Goal: Task Accomplishment & Management: Manage account settings

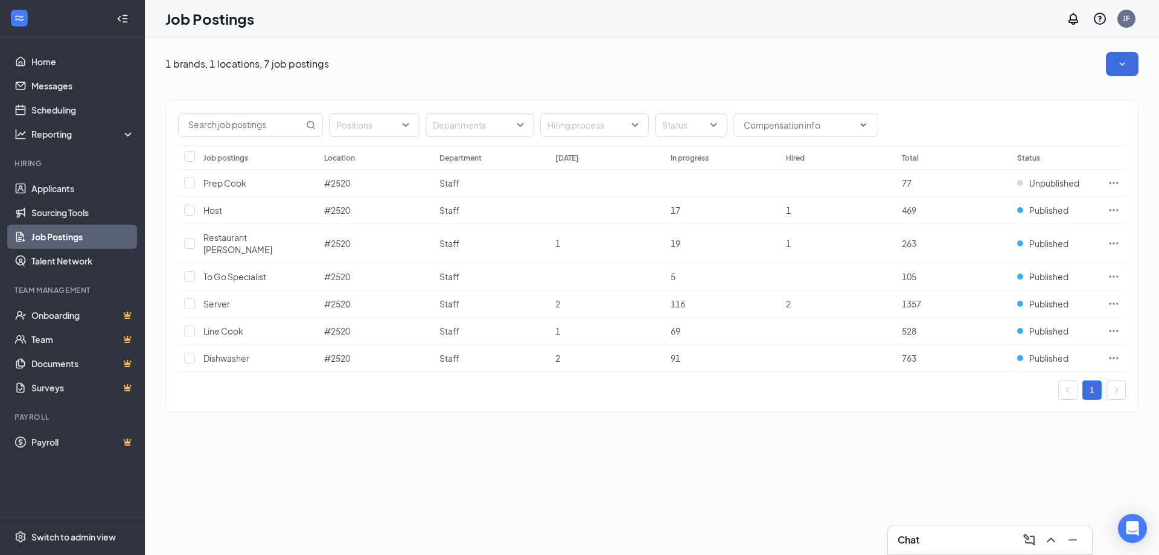
click at [942, 543] on div "Chat" at bounding box center [990, 539] width 185 height 19
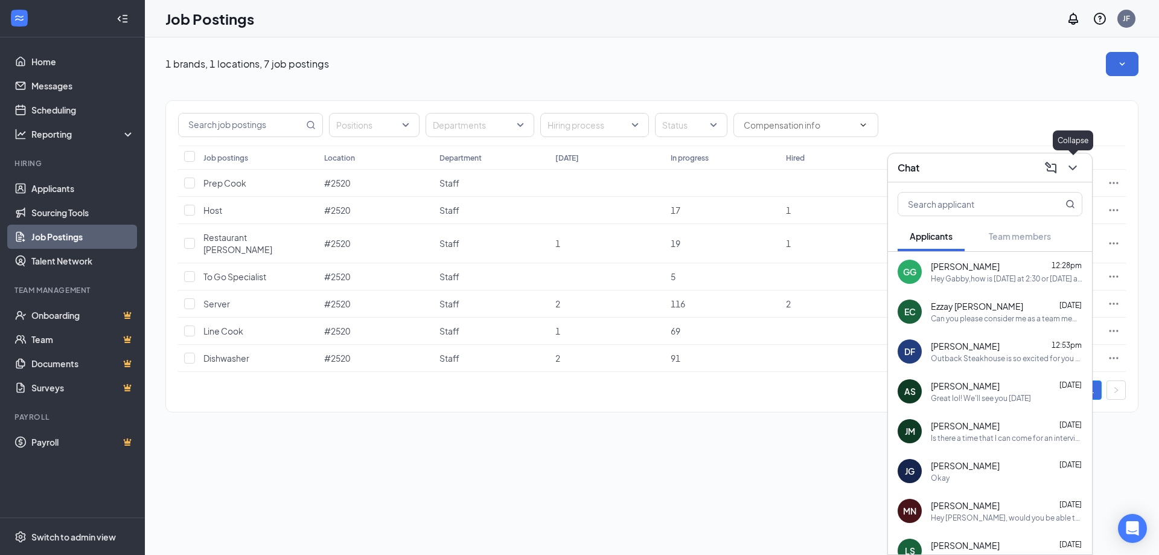
click at [1080, 165] on button at bounding box center [1072, 167] width 19 height 19
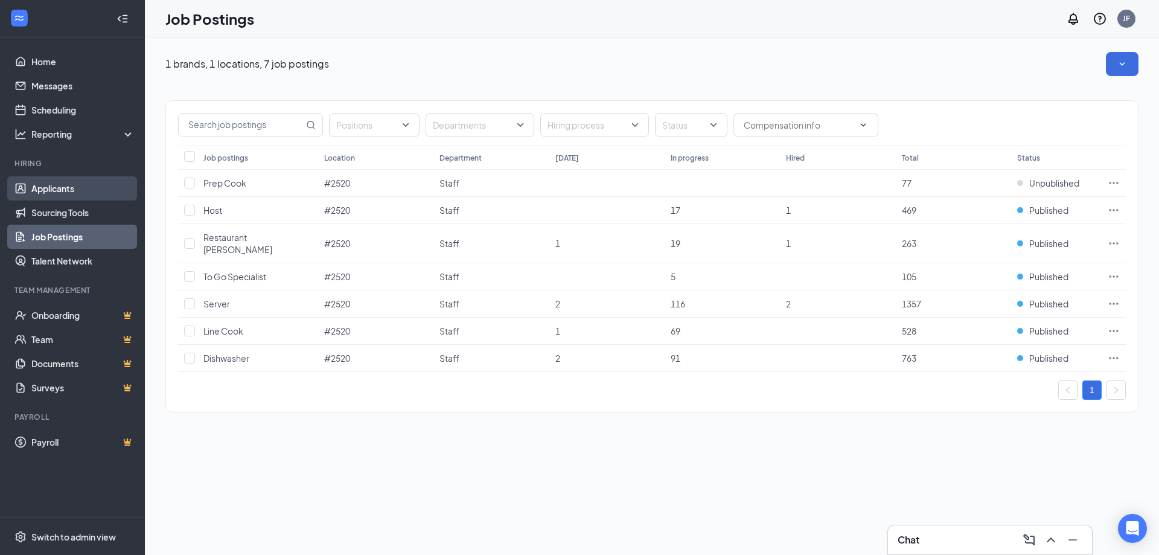
click at [62, 188] on link "Applicants" at bounding box center [82, 188] width 103 height 24
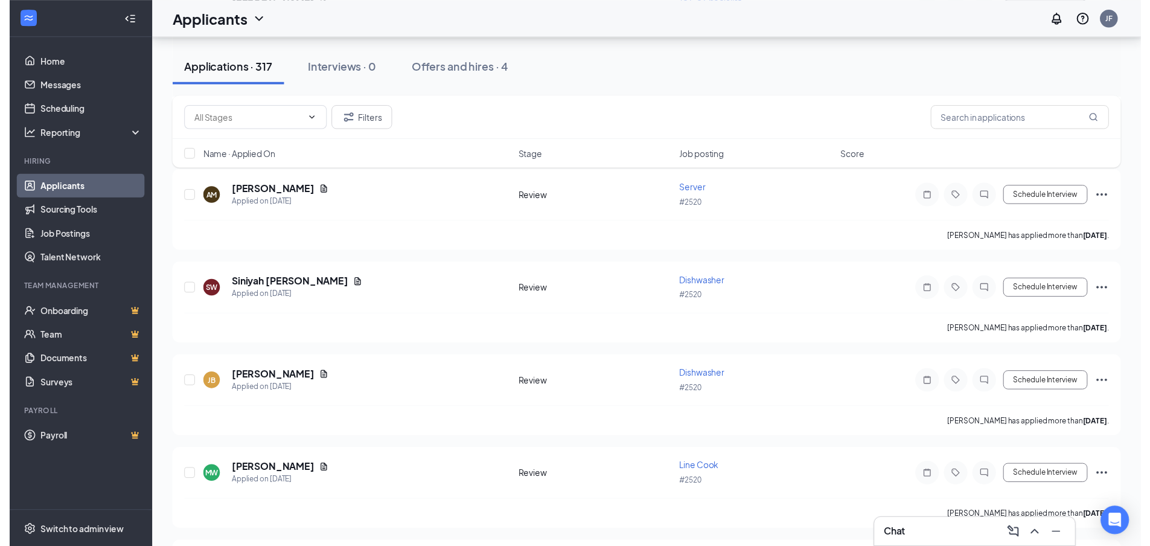
scroll to position [3200, 0]
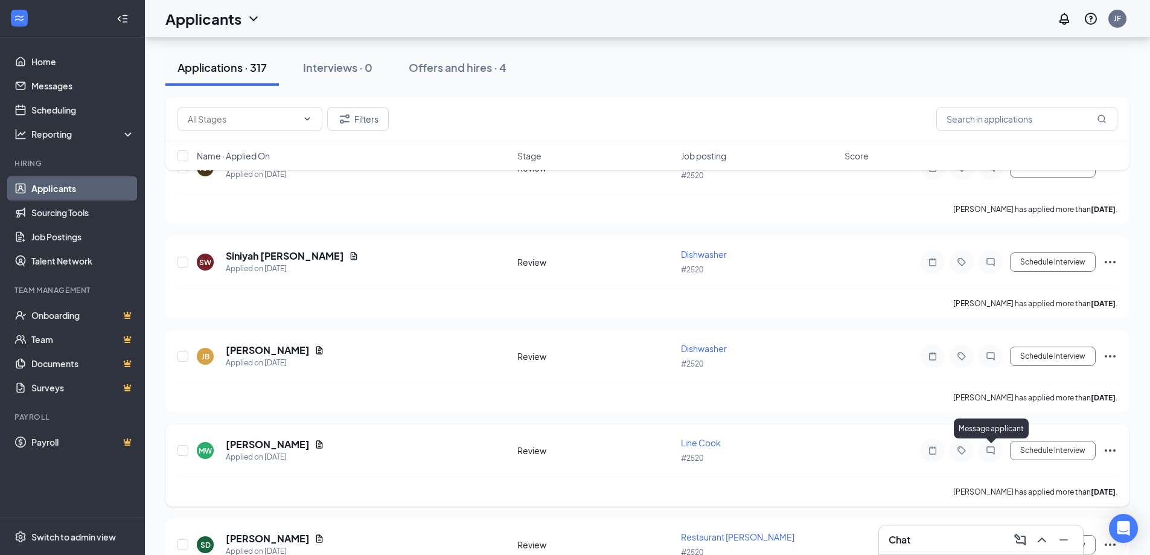
click at [992, 446] on icon "ChatInactive" at bounding box center [991, 451] width 14 height 10
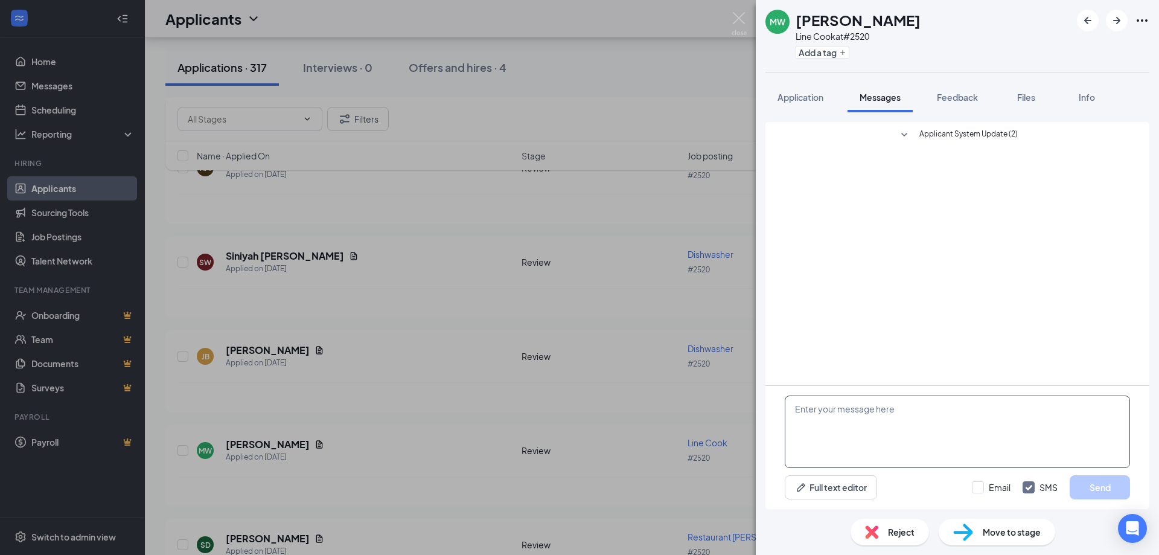
click at [857, 415] on textarea at bounding box center [957, 431] width 345 height 72
type textarea "Hey wanted to reach out and see if you were able to come in [DATE] at 2pm to ta…"
click at [1102, 488] on button "Send" at bounding box center [1100, 487] width 60 height 24
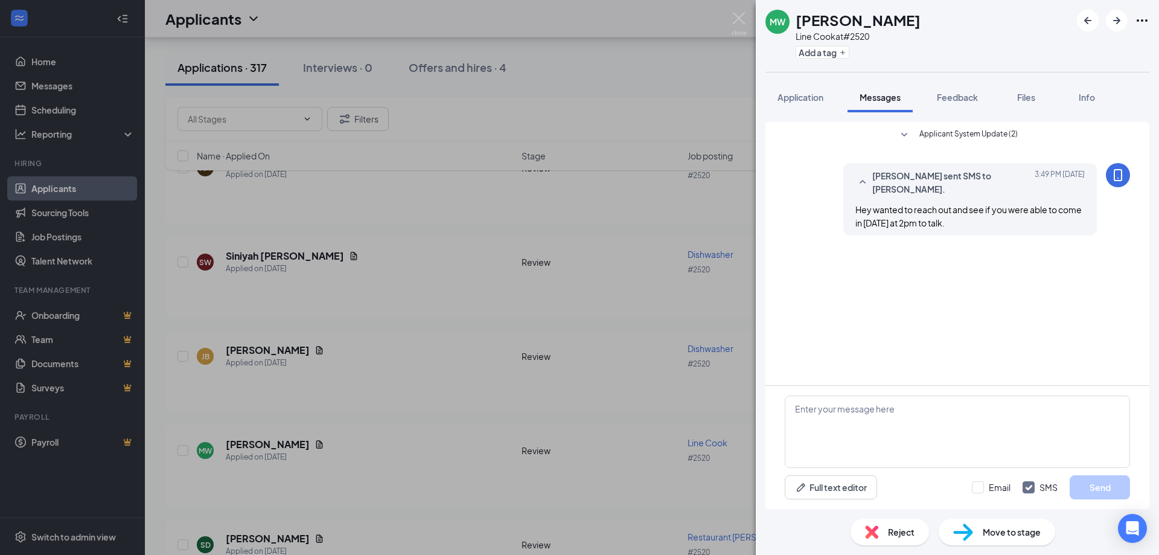
click at [335, 379] on div "MW [PERSON_NAME] Line Cook at #2520 Add a tag Application Messages Feedback Fil…" at bounding box center [579, 277] width 1159 height 555
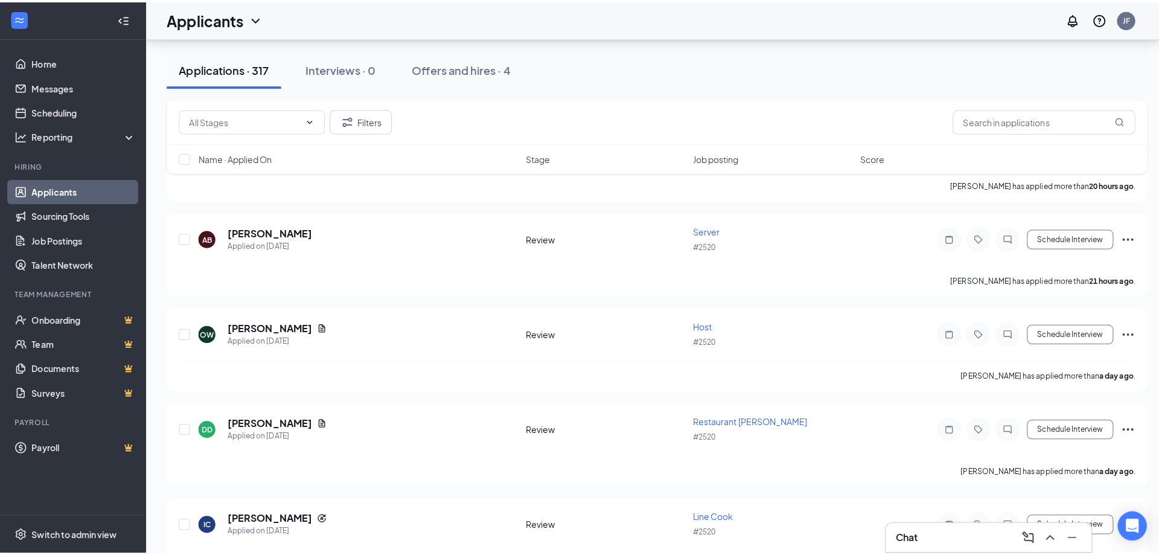
scroll to position [906, 0]
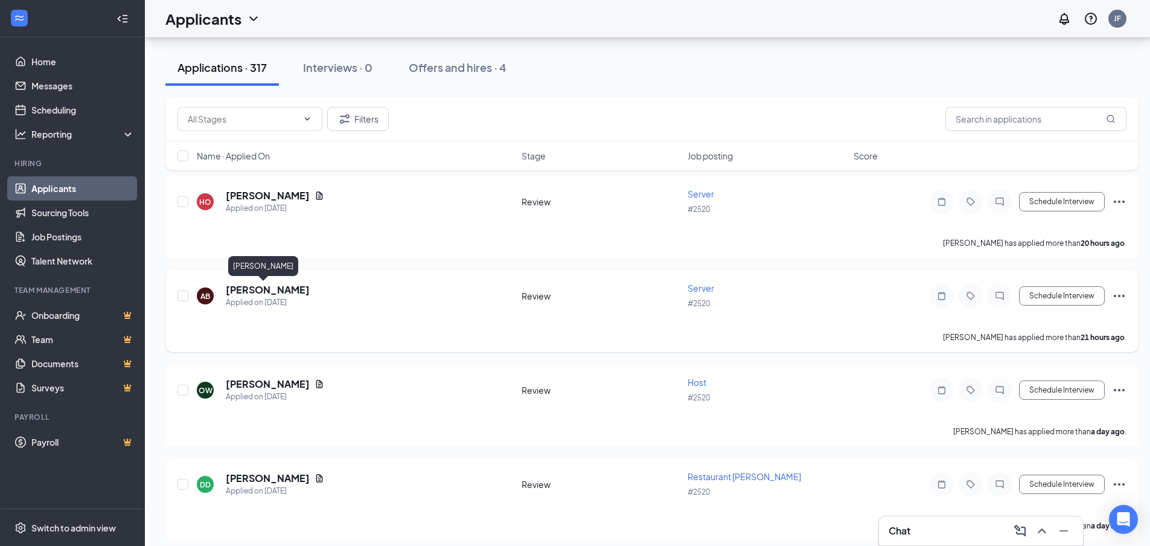
click at [243, 288] on h5 "[PERSON_NAME]" at bounding box center [268, 289] width 84 height 13
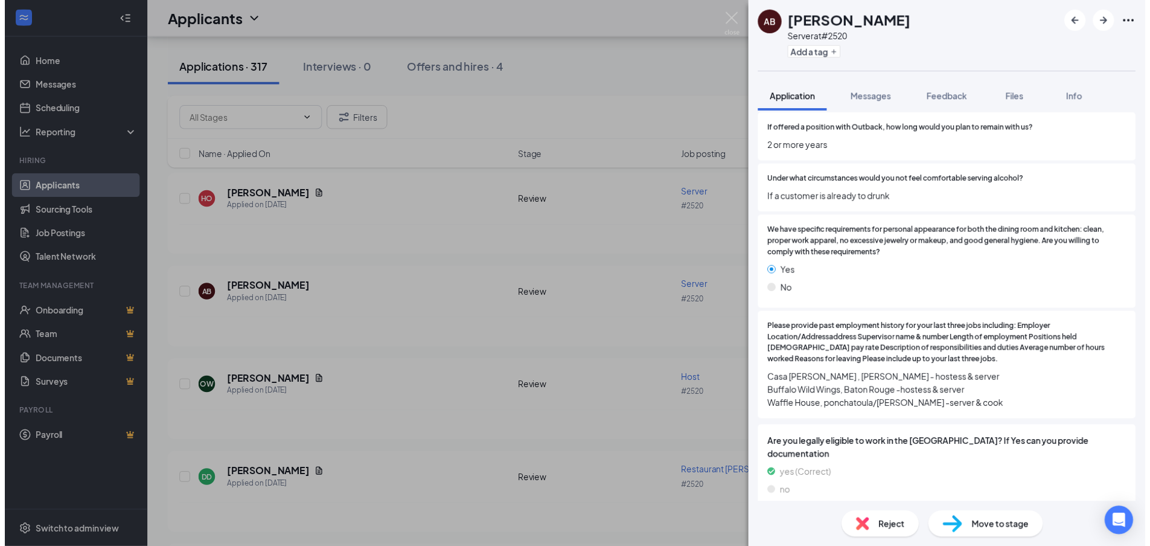
scroll to position [1630, 0]
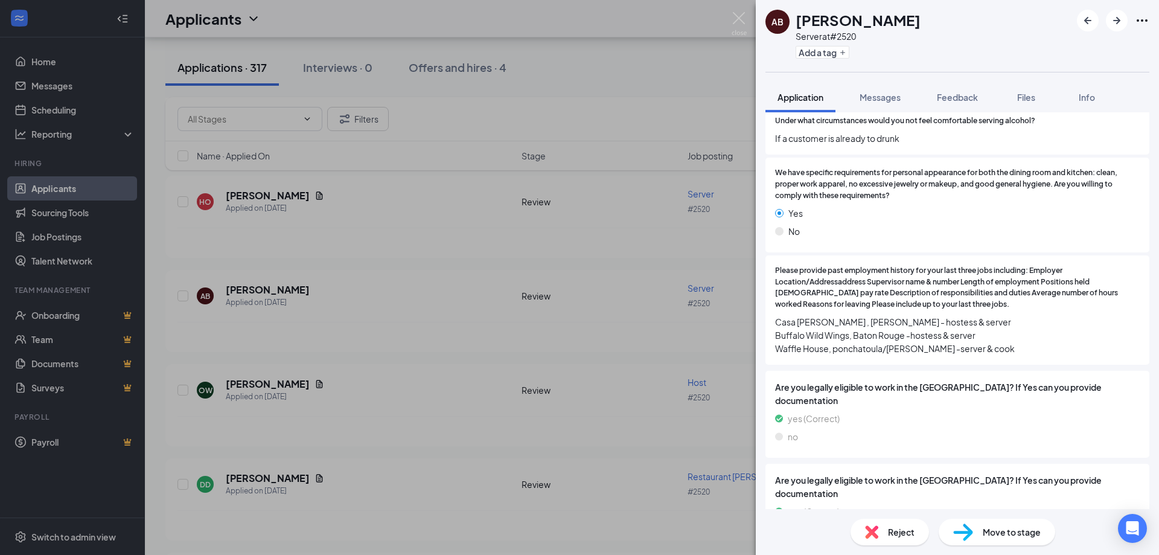
click at [365, 282] on div "AB [PERSON_NAME] Server at #2520 Add a tag Application Messages Feedback Files …" at bounding box center [579, 277] width 1159 height 555
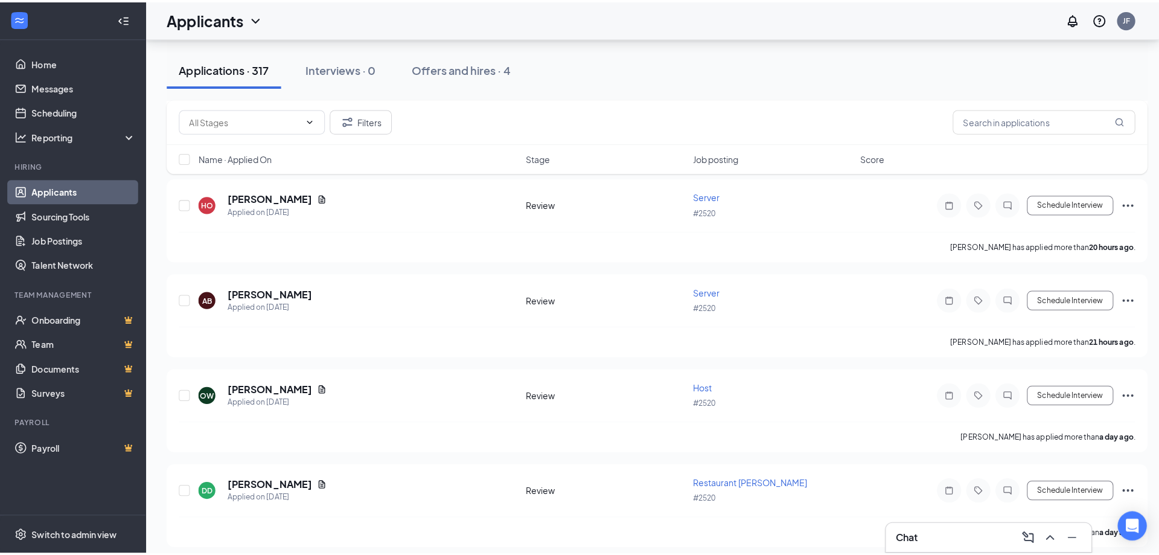
scroll to position [785, 0]
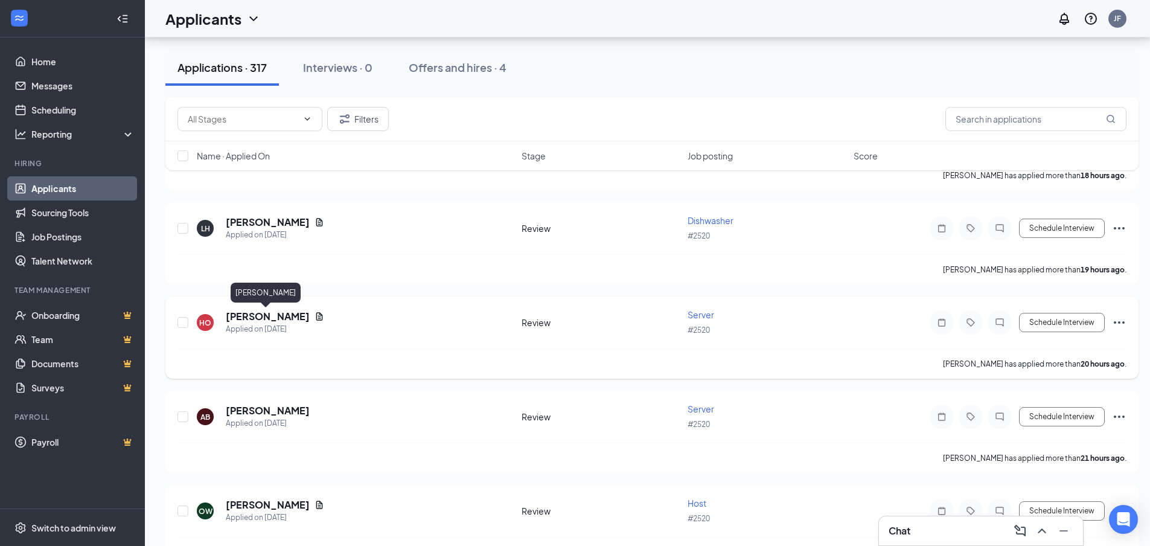
click at [268, 316] on h5 "[PERSON_NAME]" at bounding box center [268, 316] width 84 height 13
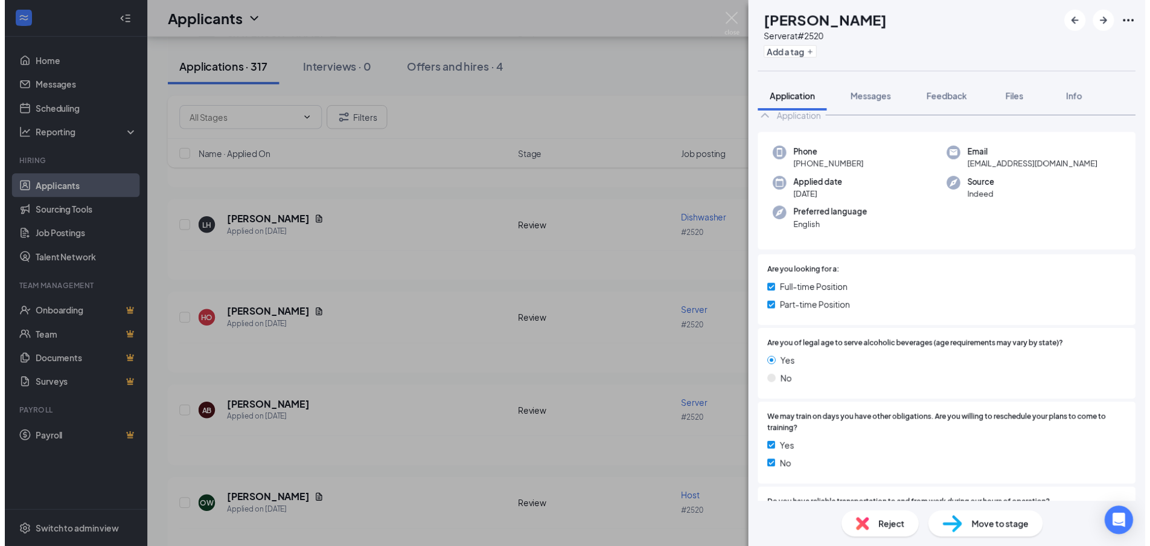
scroll to position [60, 0]
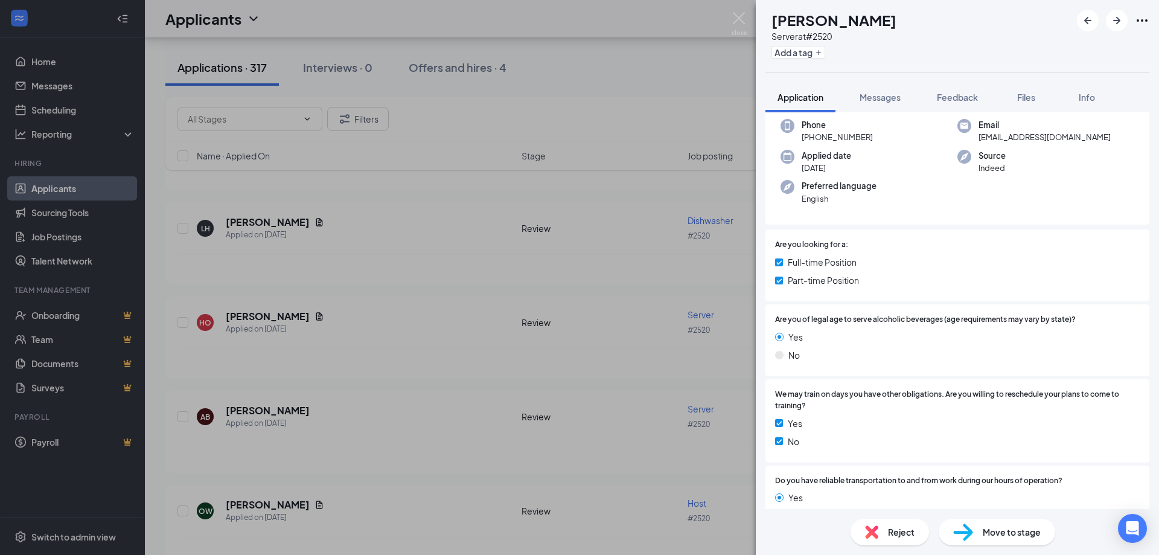
click at [456, 356] on div "[PERSON_NAME] Server at #2520 Add a tag Application Messages Feedback Files Inf…" at bounding box center [579, 277] width 1159 height 555
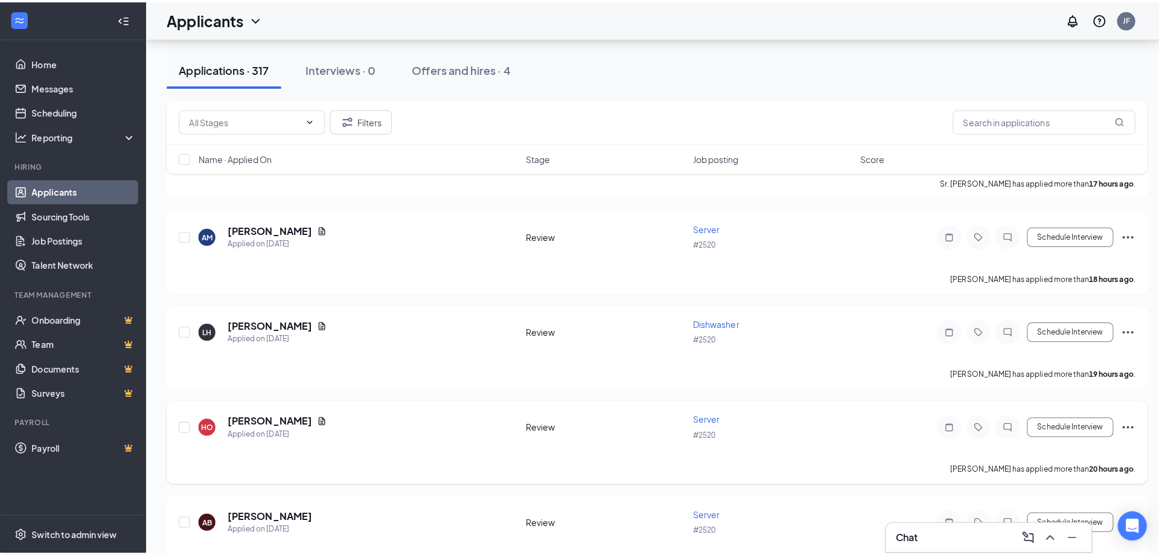
scroll to position [664, 0]
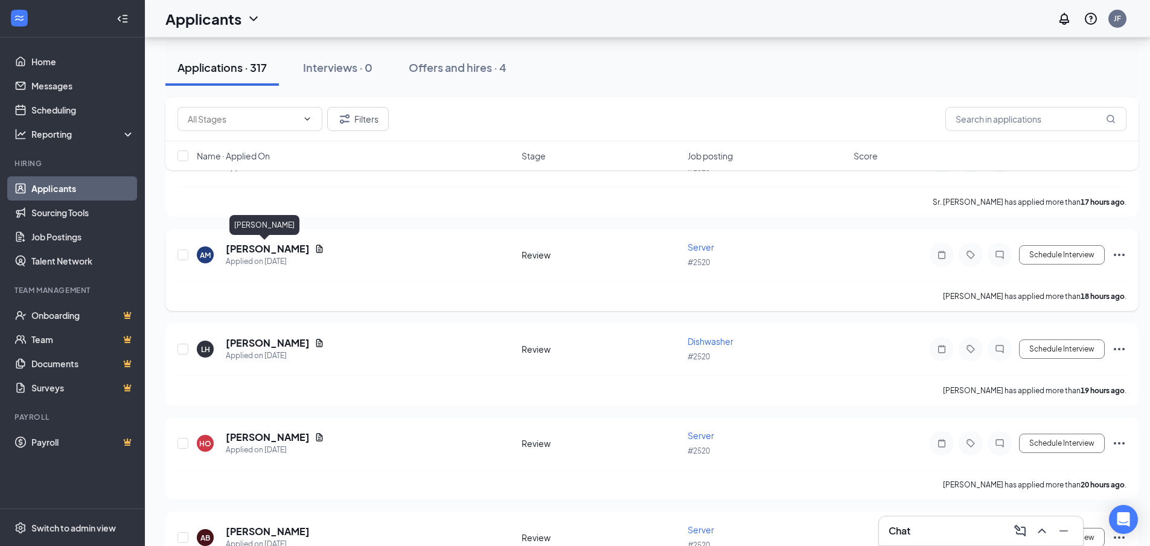
click at [243, 251] on h5 "[PERSON_NAME]" at bounding box center [268, 248] width 84 height 13
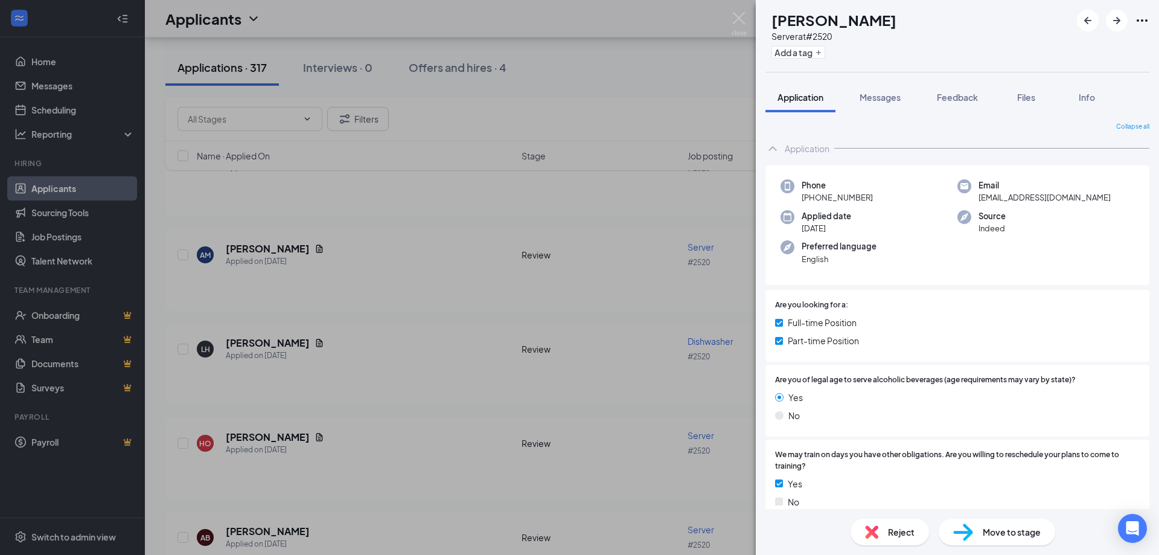
click at [345, 287] on div "AM [PERSON_NAME] Server at #2520 Add a tag Application Messages Feedback Files …" at bounding box center [579, 277] width 1159 height 555
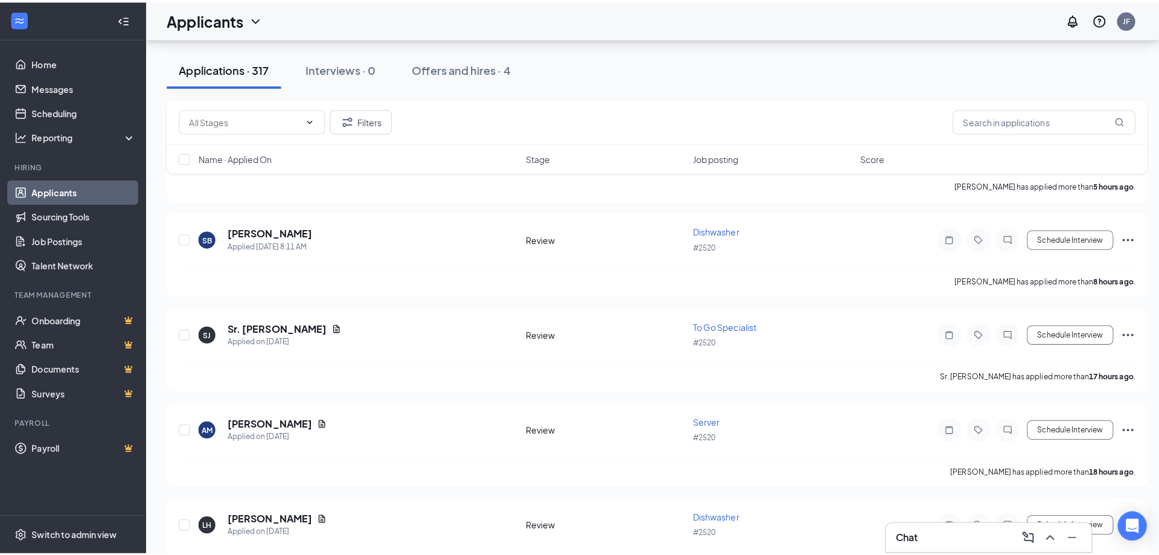
scroll to position [483, 0]
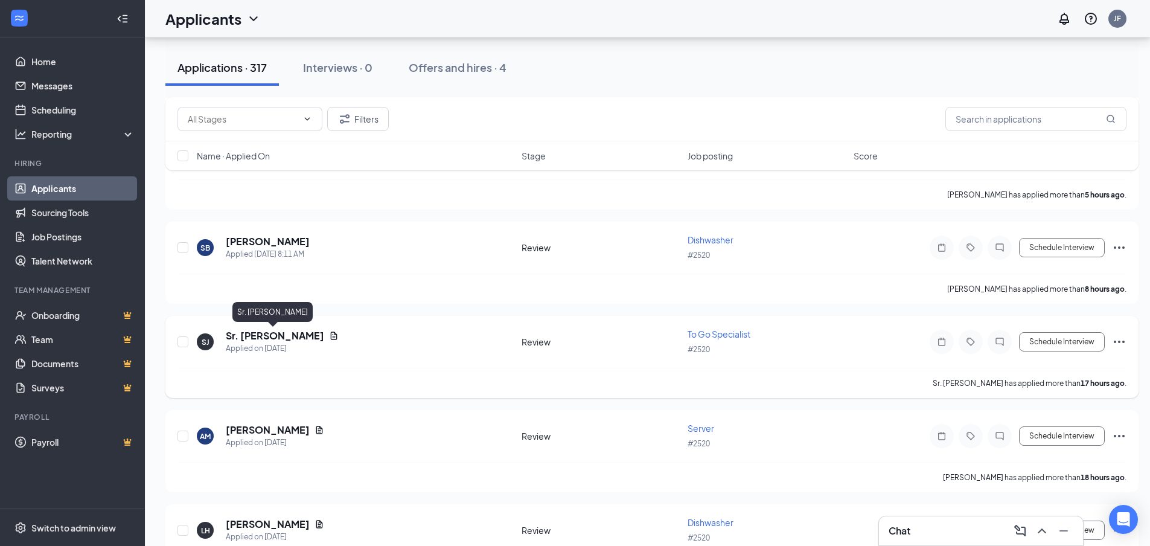
click at [258, 337] on h5 "Sr. [PERSON_NAME]" at bounding box center [275, 335] width 98 height 13
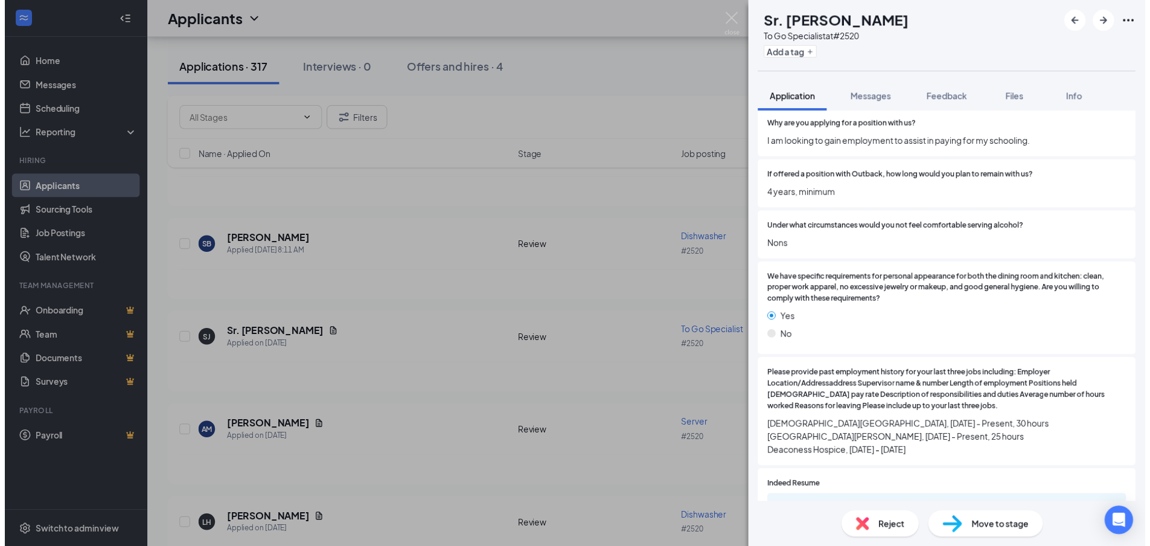
scroll to position [1570, 0]
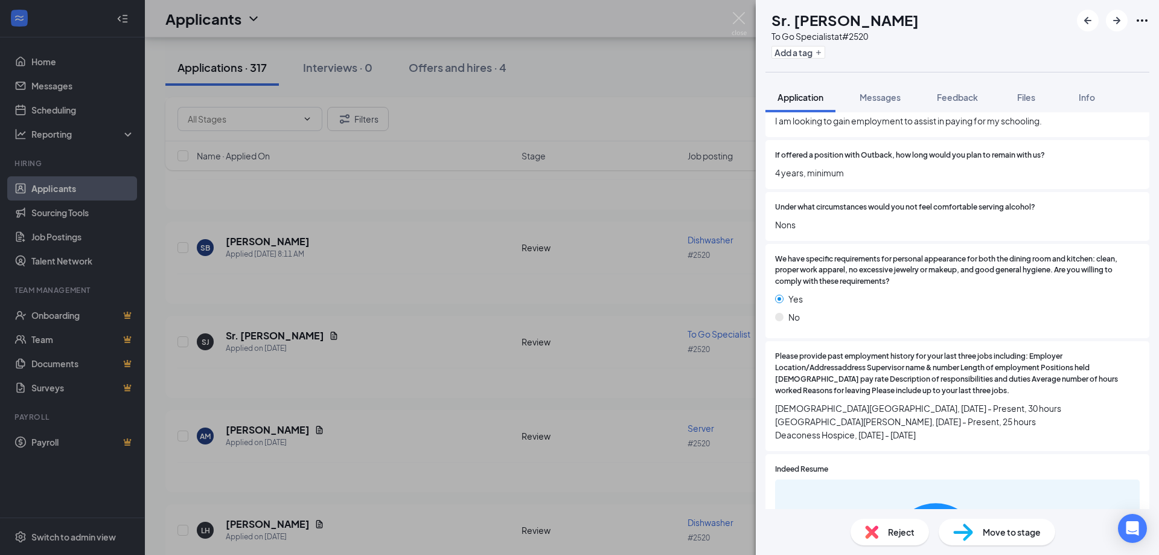
click at [360, 283] on div "[PERSON_NAME] [PERSON_NAME] To Go Specialist at #2520 Add a tag Application Mes…" at bounding box center [579, 277] width 1159 height 555
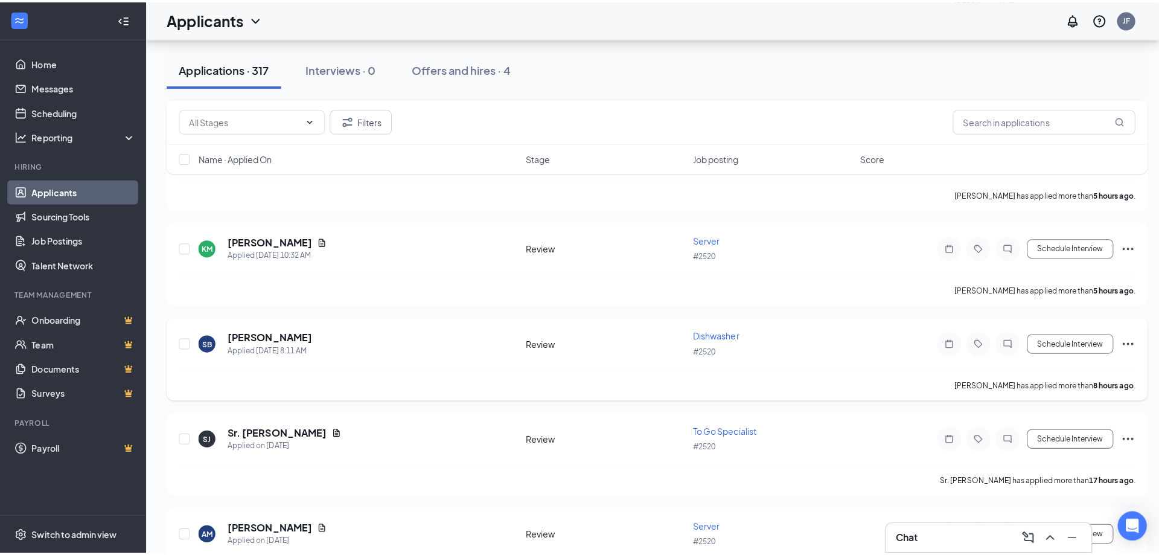
scroll to position [362, 0]
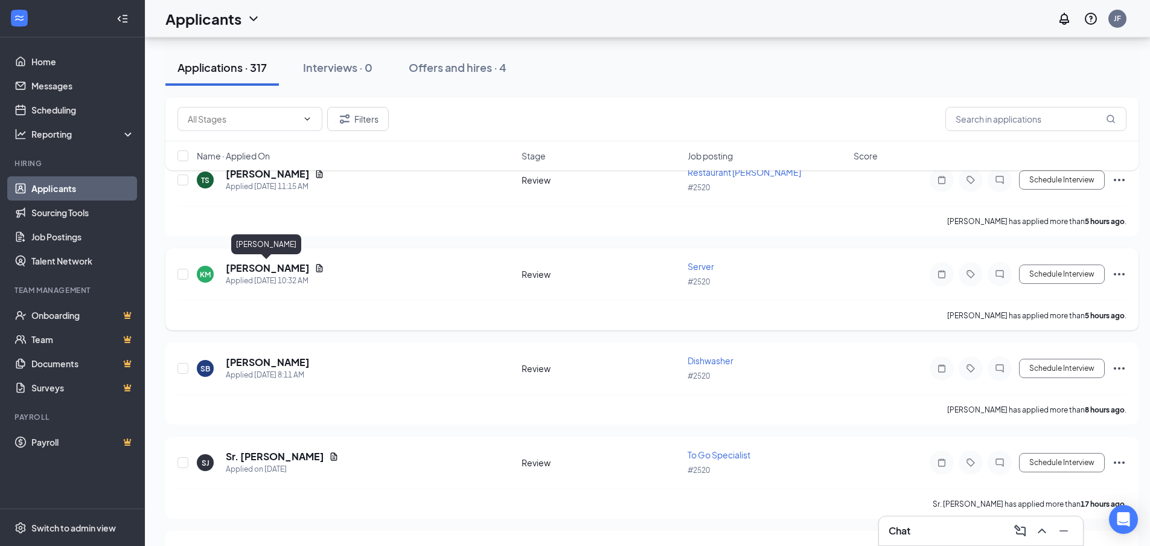
click at [252, 267] on h5 "[PERSON_NAME]" at bounding box center [268, 267] width 84 height 13
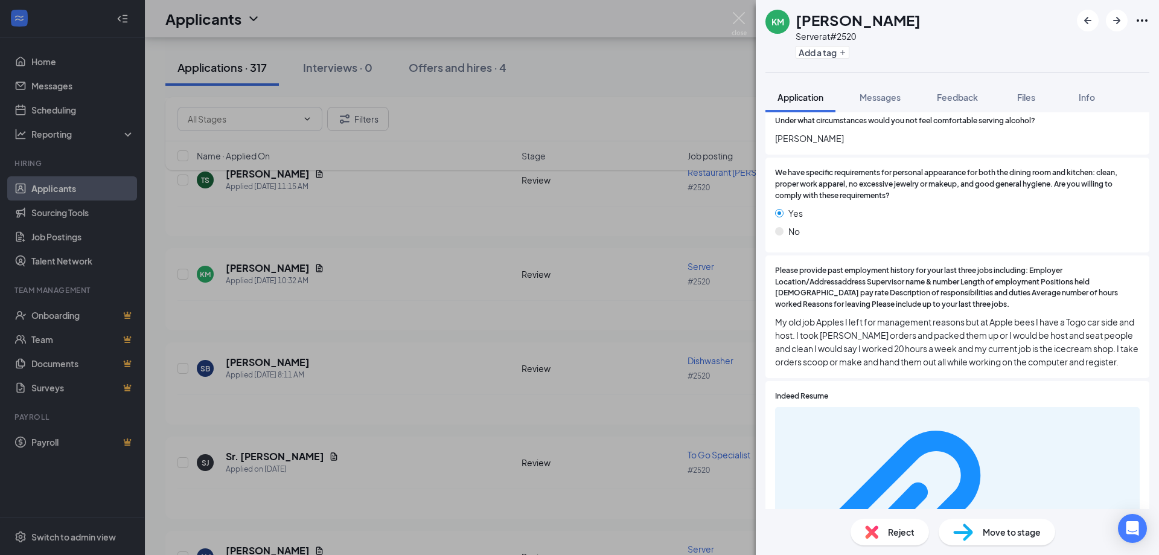
scroll to position [1691, 0]
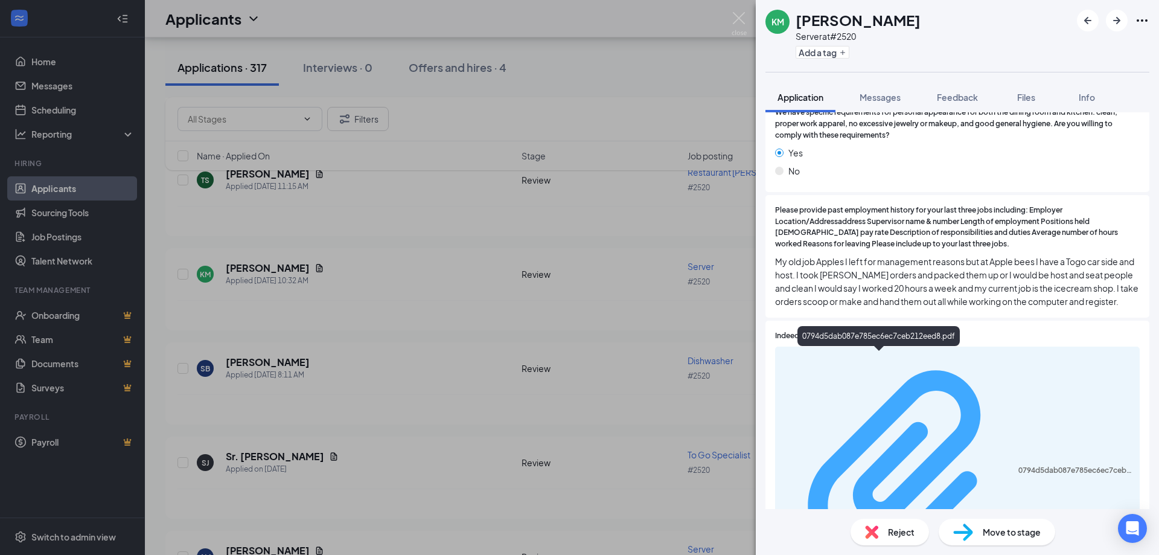
click at [1019, 465] on div "0794d5dab087e785ec6ec7ceb212eed8.pdf" at bounding box center [1076, 470] width 114 height 10
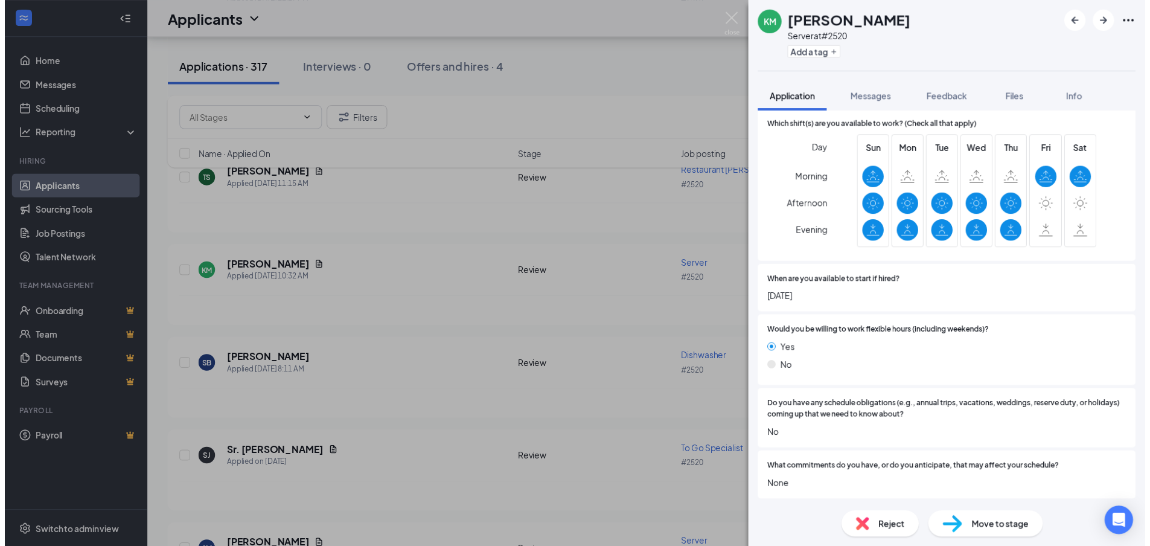
scroll to position [1026, 0]
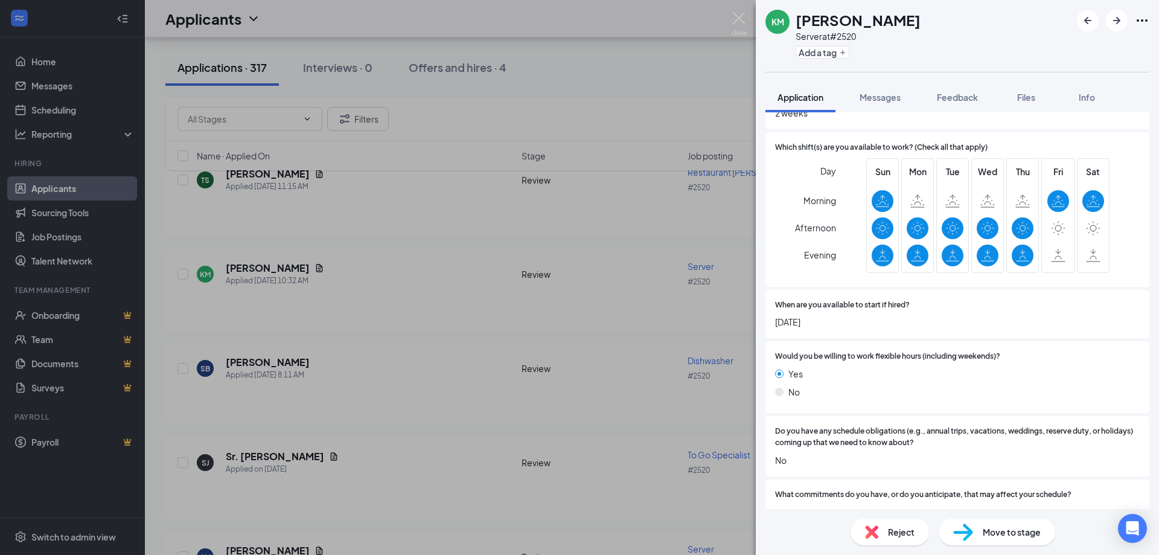
click at [362, 241] on div "KM [PERSON_NAME] Server at #2520 Add a tag Application Messages Feedback Files …" at bounding box center [579, 277] width 1159 height 555
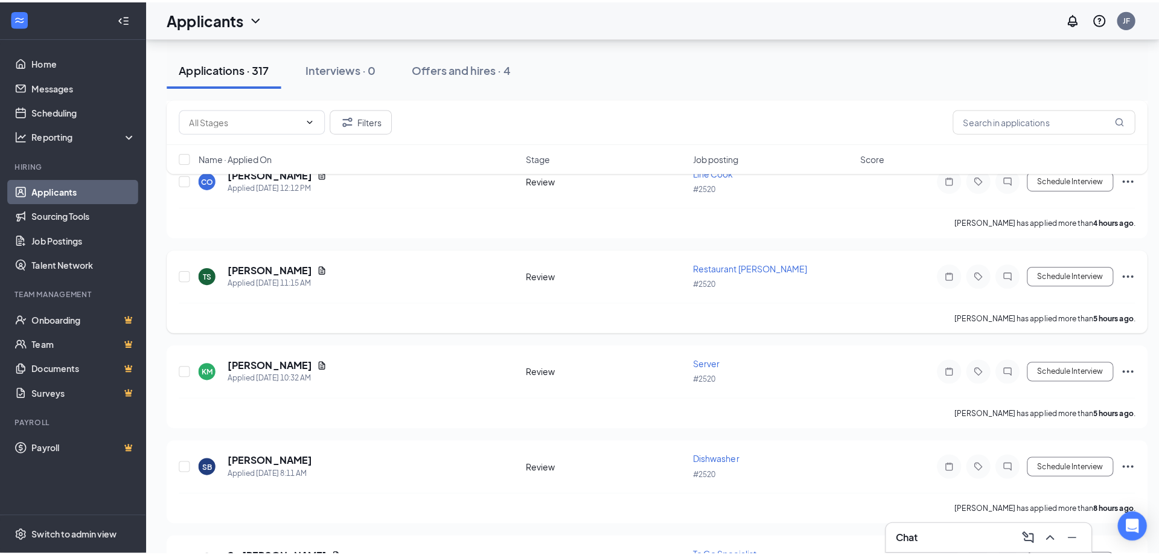
scroll to position [242, 0]
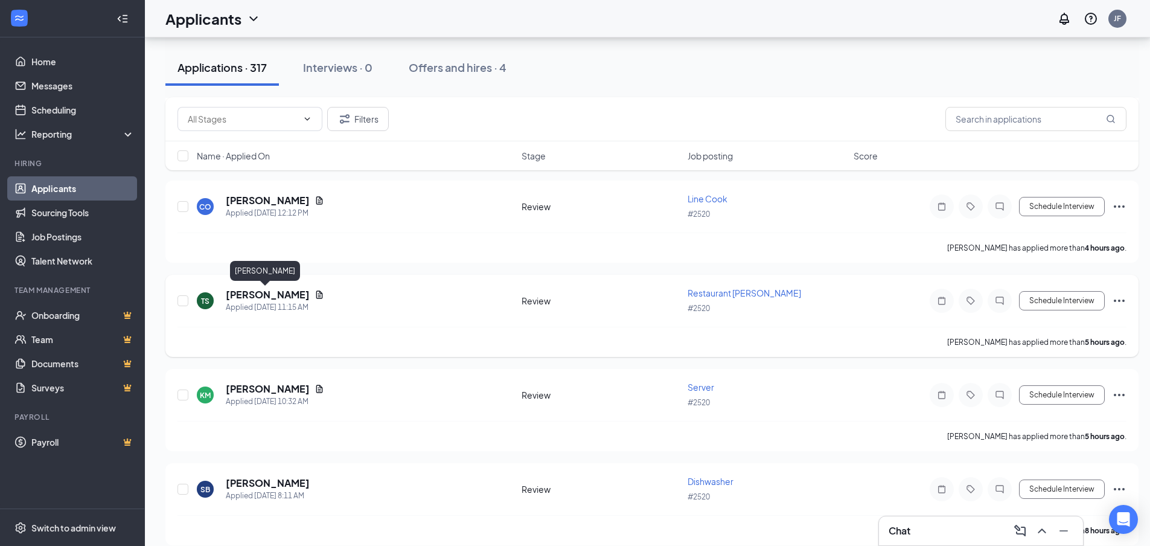
click at [245, 293] on h5 "[PERSON_NAME]" at bounding box center [268, 294] width 84 height 13
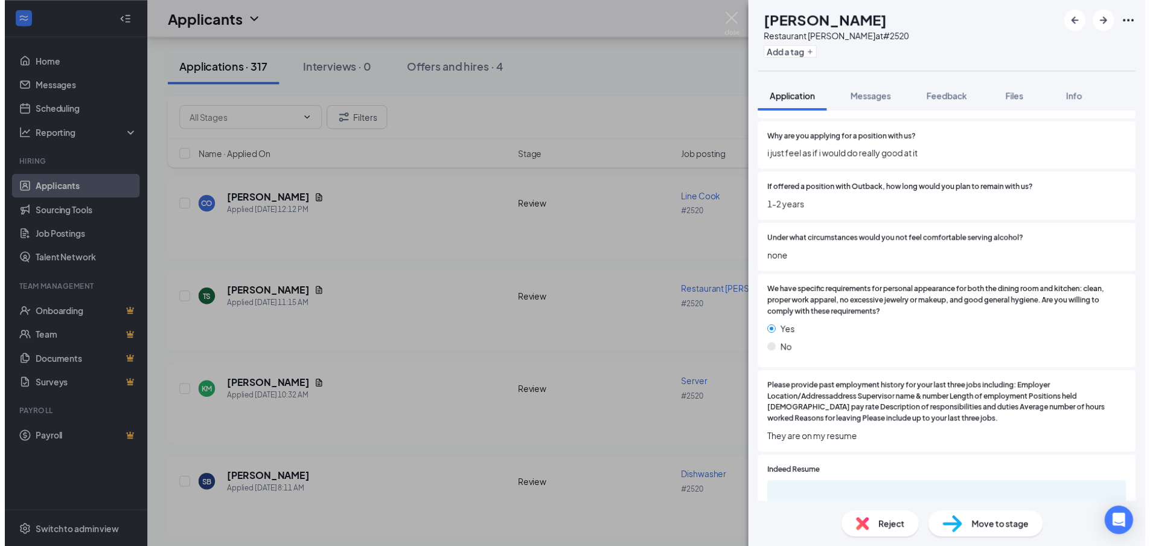
scroll to position [1570, 0]
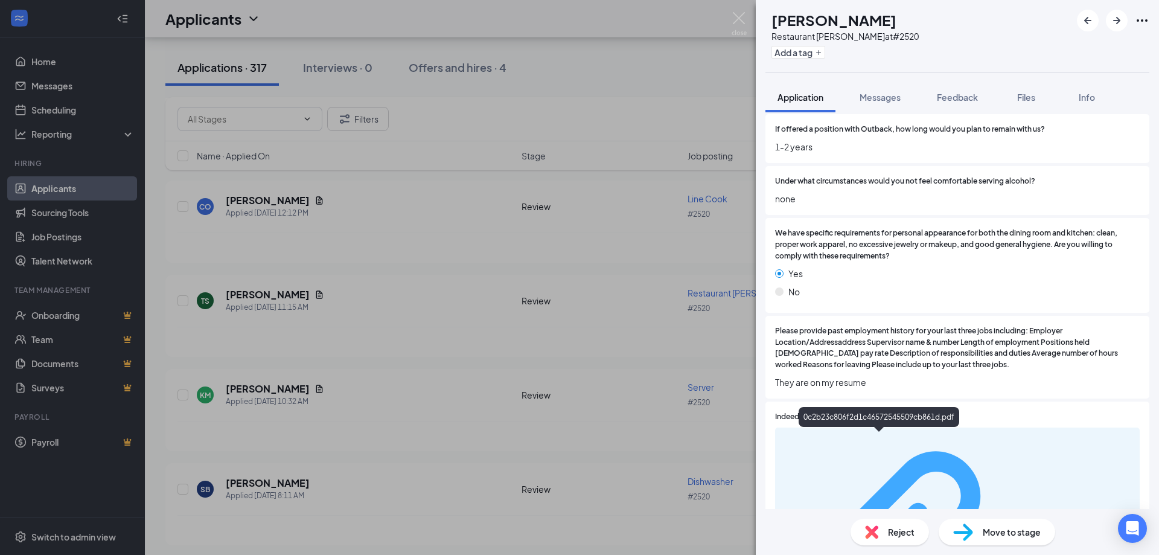
click at [1019, 546] on div "0c2b23c806f2d1c46572545509cb861d.pdf" at bounding box center [1076, 551] width 114 height 10
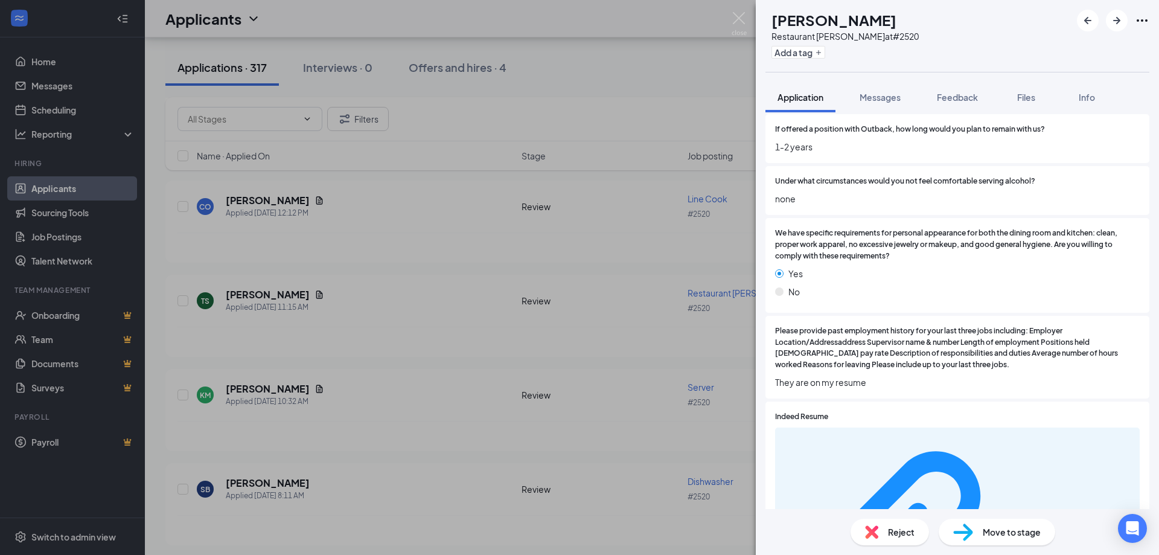
click at [392, 289] on div "TS [PERSON_NAME] Restaurant [PERSON_NAME] at #2520 Add a tag Application Messag…" at bounding box center [579, 277] width 1159 height 555
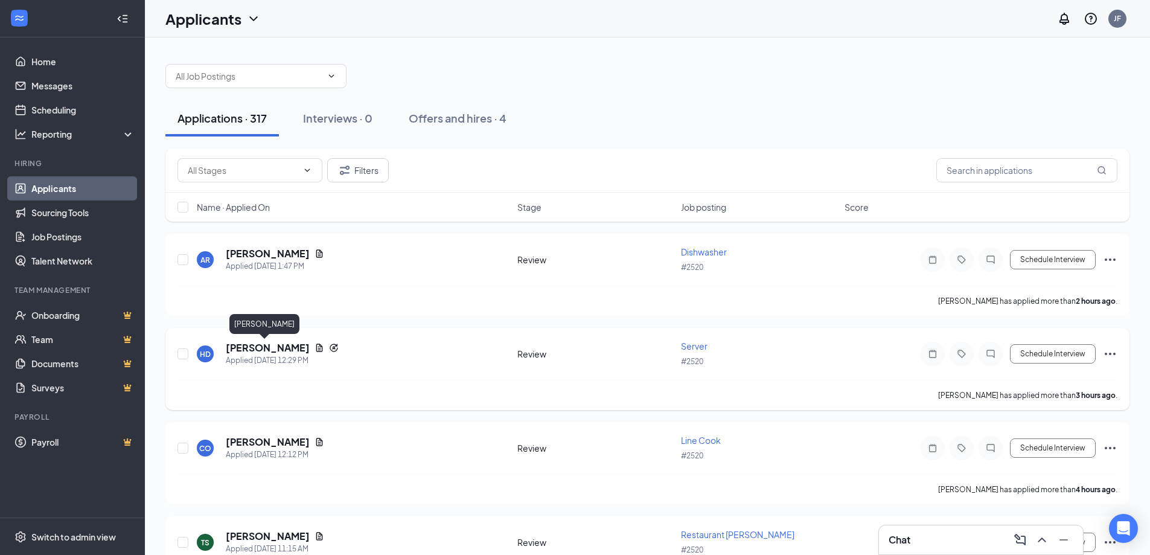
click at [238, 346] on h5 "[PERSON_NAME]" at bounding box center [268, 347] width 84 height 13
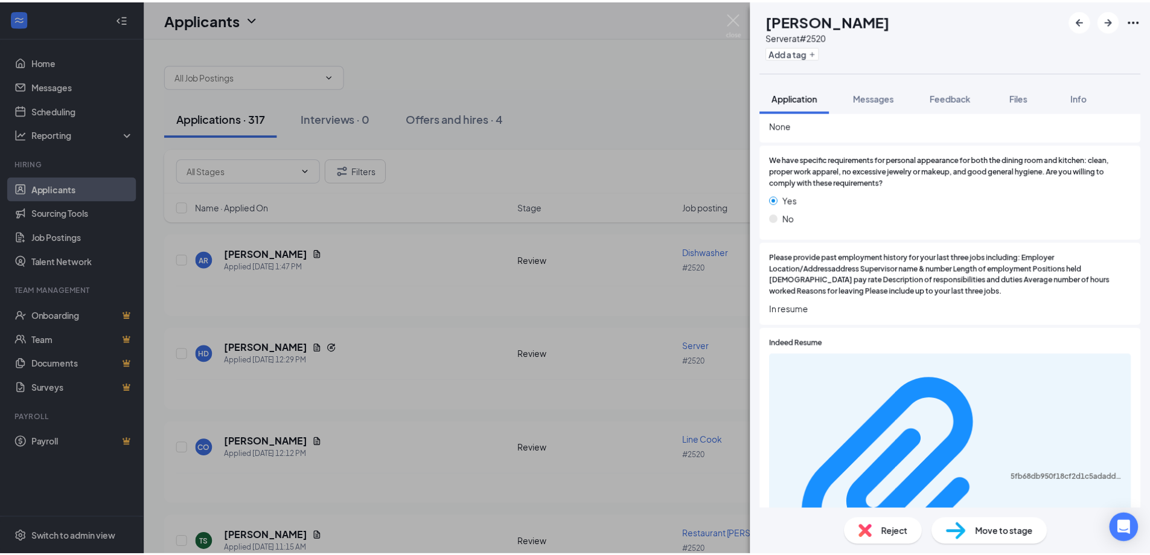
scroll to position [1691, 0]
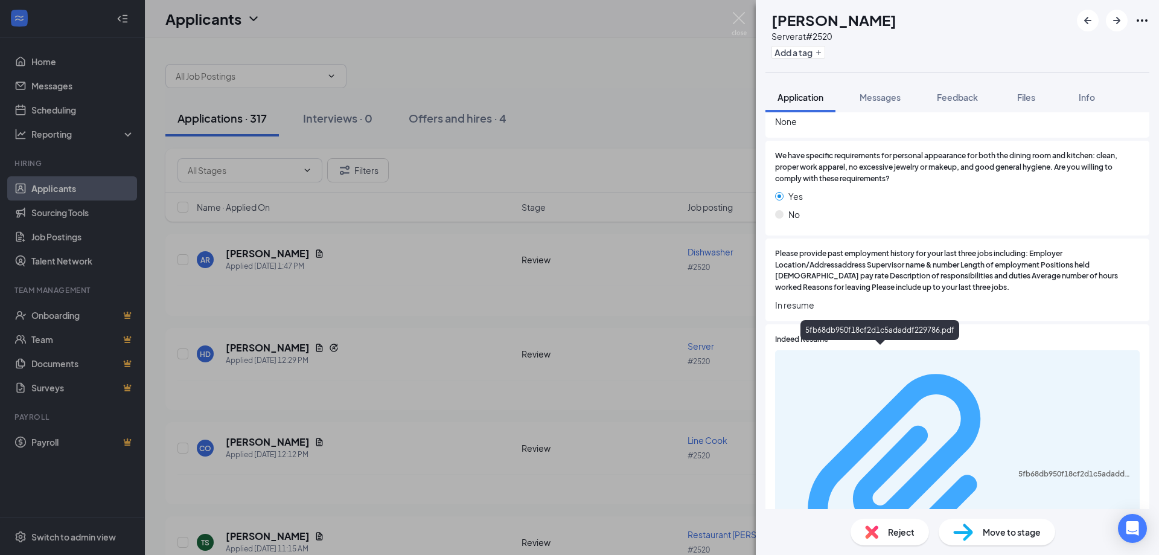
click at [1019, 469] on div "5fb68db950f18cf2d1c5adaddf229786.pdf" at bounding box center [1076, 474] width 114 height 10
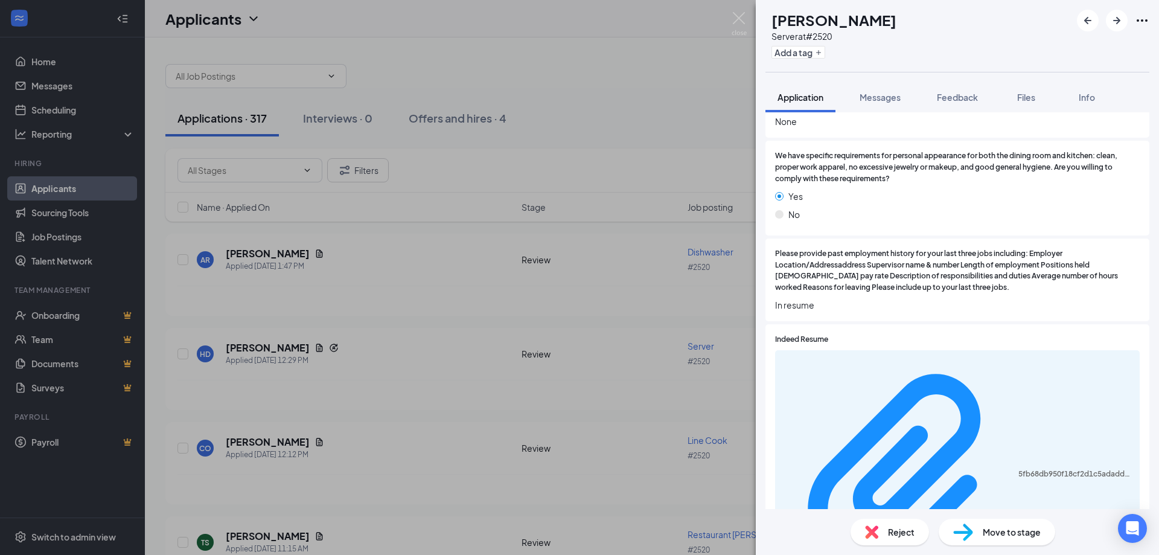
click at [442, 321] on div "HD [PERSON_NAME] Server at #2520 Add a tag Application Messages Feedback Files …" at bounding box center [579, 277] width 1159 height 555
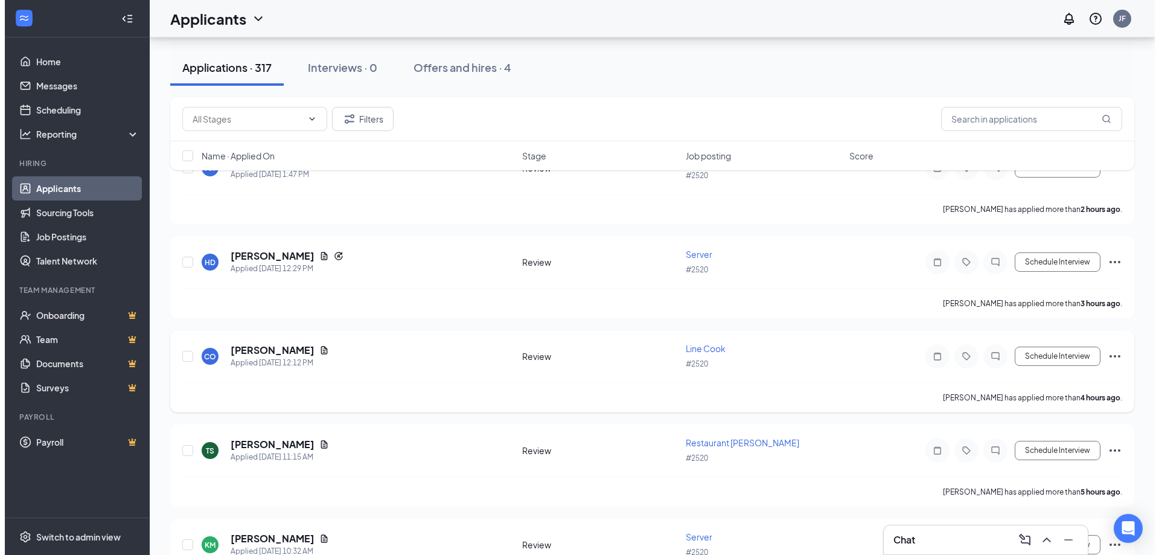
scroll to position [121, 0]
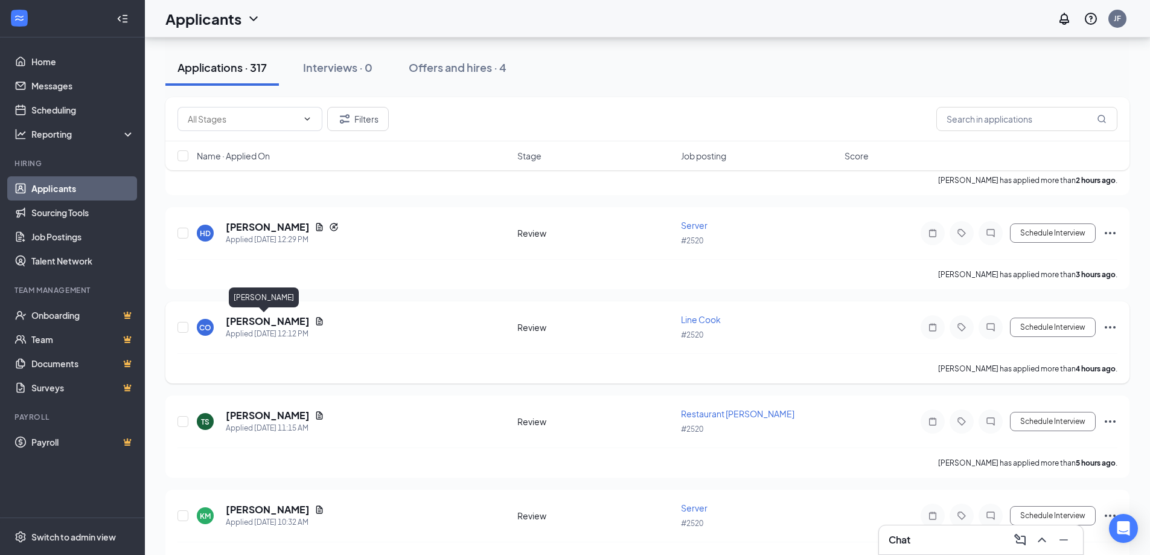
click at [232, 319] on h5 "[PERSON_NAME]" at bounding box center [268, 321] width 84 height 13
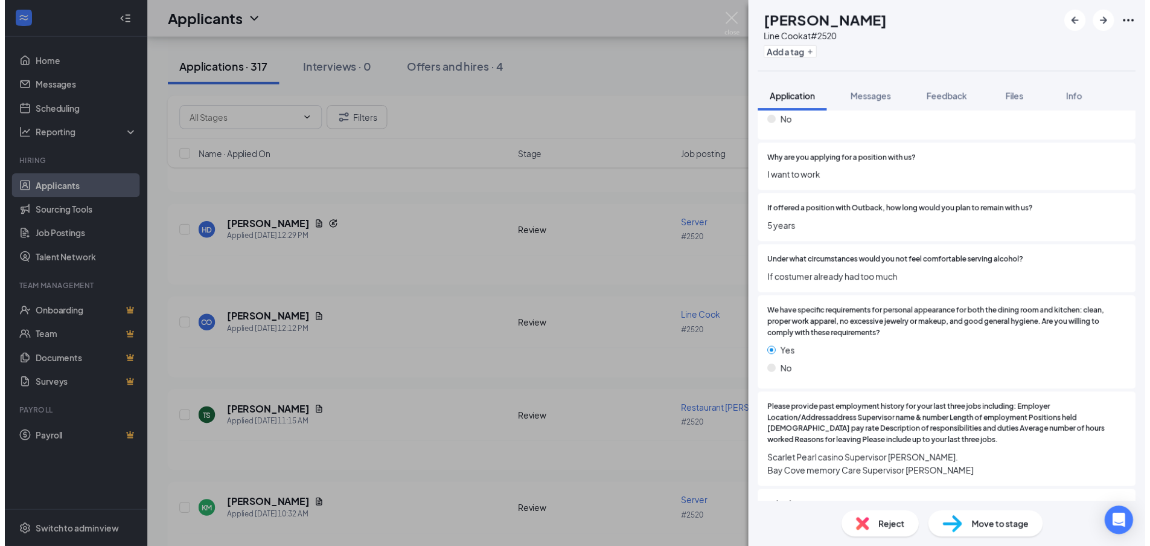
scroll to position [1509, 0]
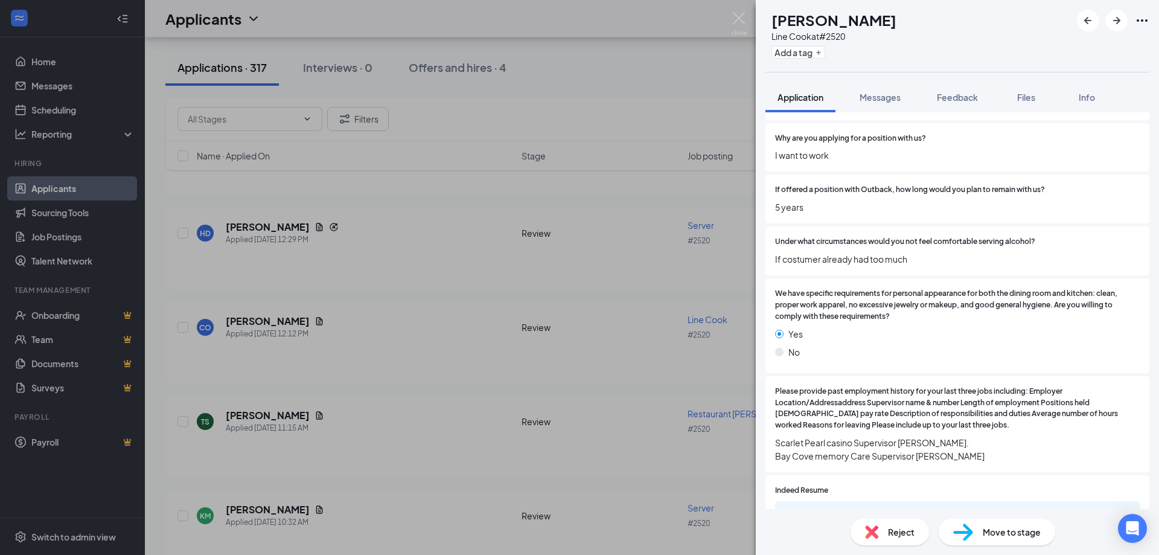
click at [515, 337] on div "CO [PERSON_NAME] Line Cook at #2520 Add a tag Application Messages Feedback Fil…" at bounding box center [579, 277] width 1159 height 555
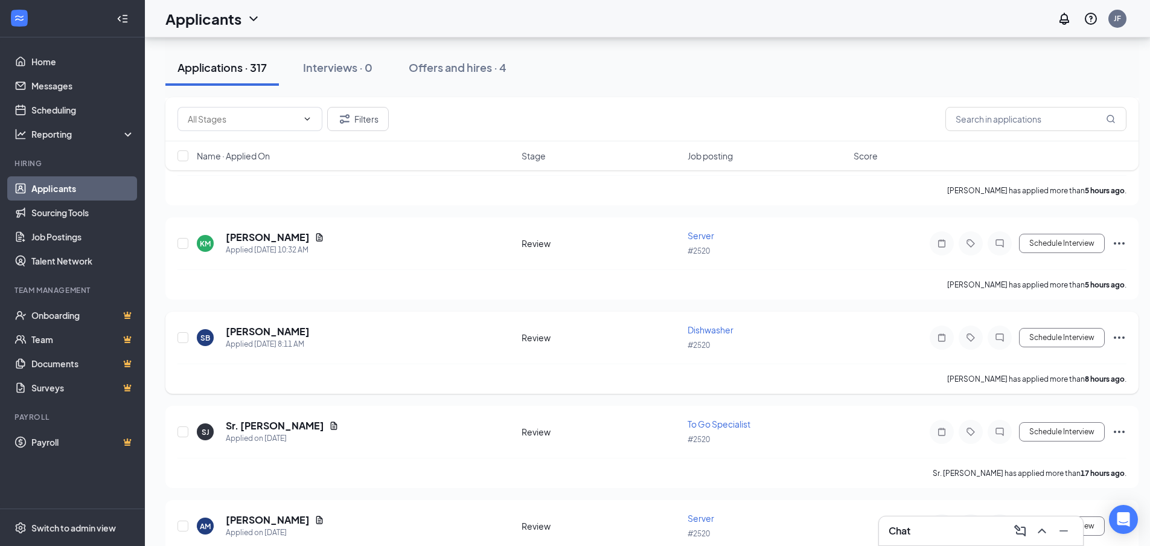
scroll to position [423, 0]
